Goal: Task Accomplishment & Management: Use online tool/utility

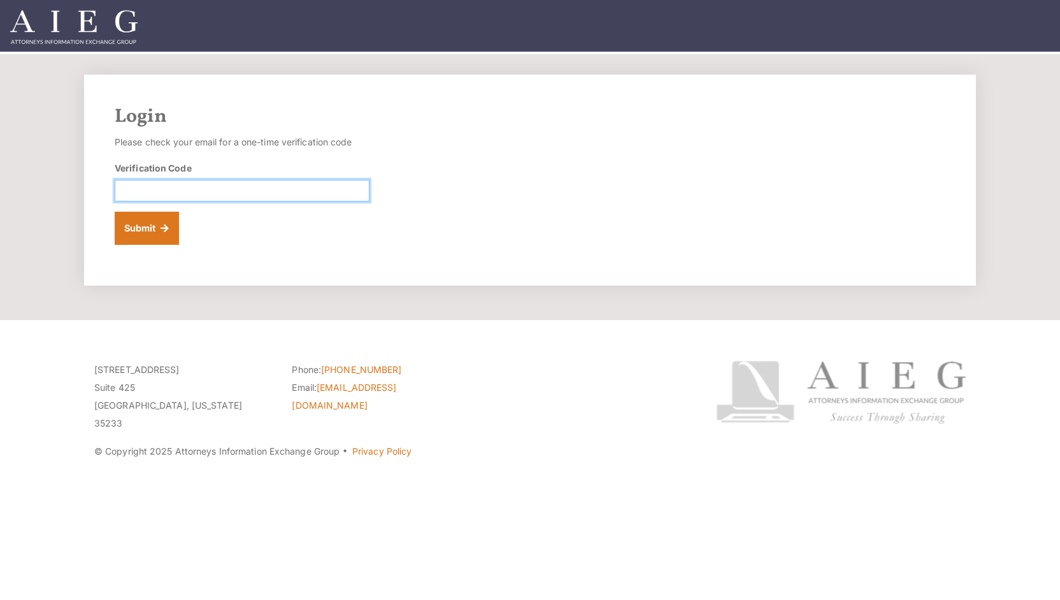
click at [138, 185] on input "Verification Code" at bounding box center [242, 191] width 255 height 22
type input "2058034000"
click at [141, 232] on button "Submit" at bounding box center [147, 228] width 64 height 33
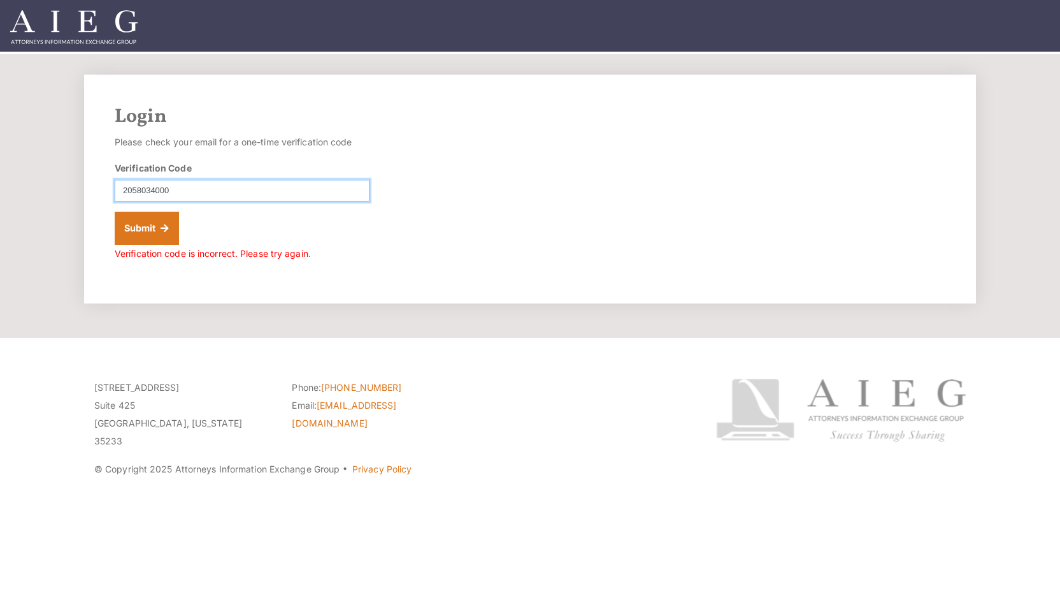
click at [190, 192] on input "2058034000" at bounding box center [242, 191] width 255 height 22
type input "2"
type input "992665"
click at [148, 227] on button "Submit" at bounding box center [147, 228] width 64 height 33
